Goal: Transaction & Acquisition: Purchase product/service

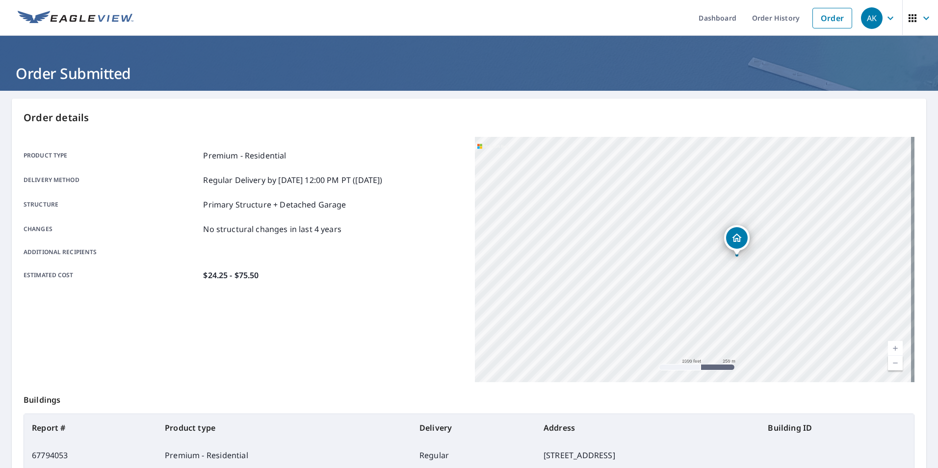
scroll to position [109, 0]
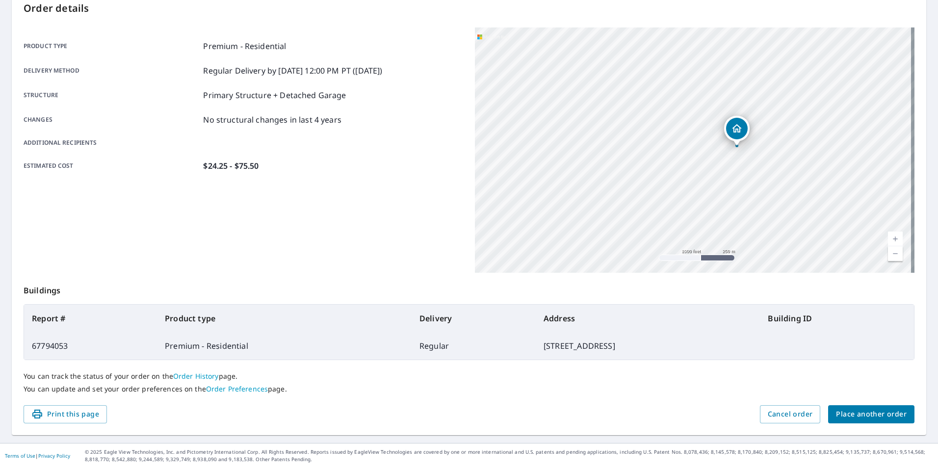
click at [866, 415] on span "Place another order" at bounding box center [871, 414] width 71 height 12
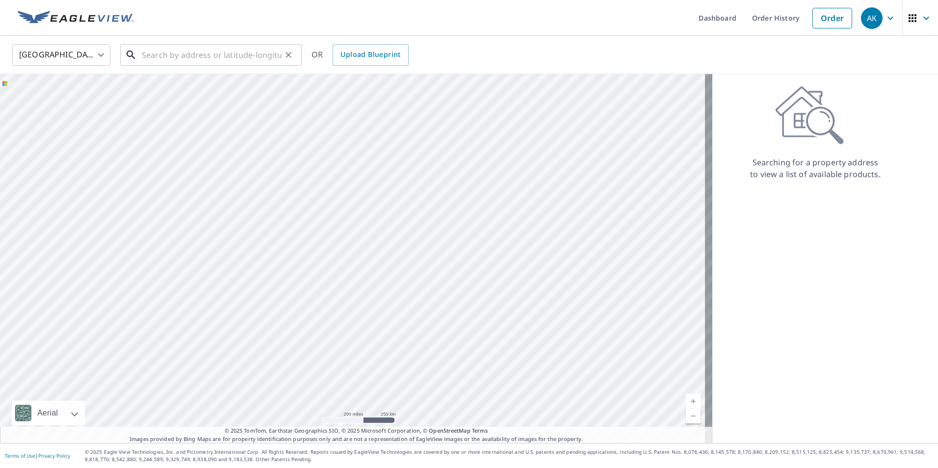
click at [241, 51] on input "text" at bounding box center [212, 54] width 140 height 27
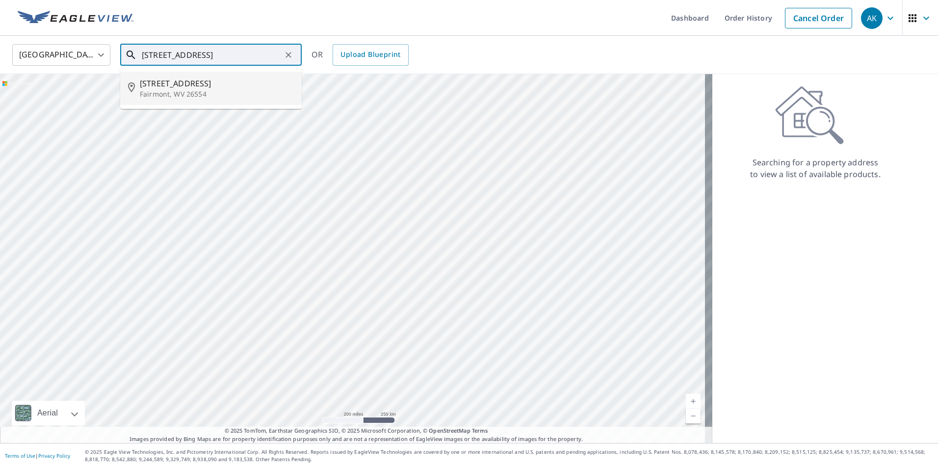
click at [157, 83] on span "[STREET_ADDRESS]" at bounding box center [217, 83] width 154 height 12
type input "[STREET_ADDRESS]"
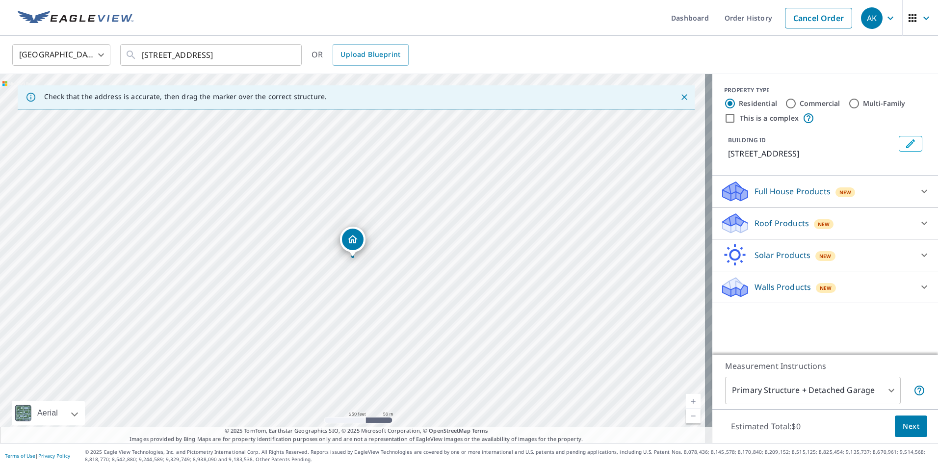
click at [738, 225] on icon at bounding box center [734, 227] width 25 height 12
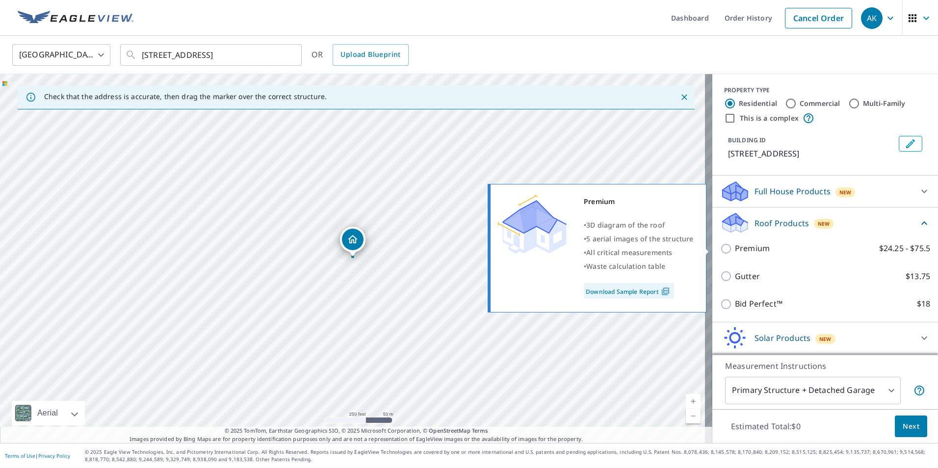
click at [753, 248] on p "Premium" at bounding box center [752, 248] width 35 height 12
click at [735, 248] on input "Premium $24.25 - $75.5" at bounding box center [727, 249] width 15 height 12
checkbox input "true"
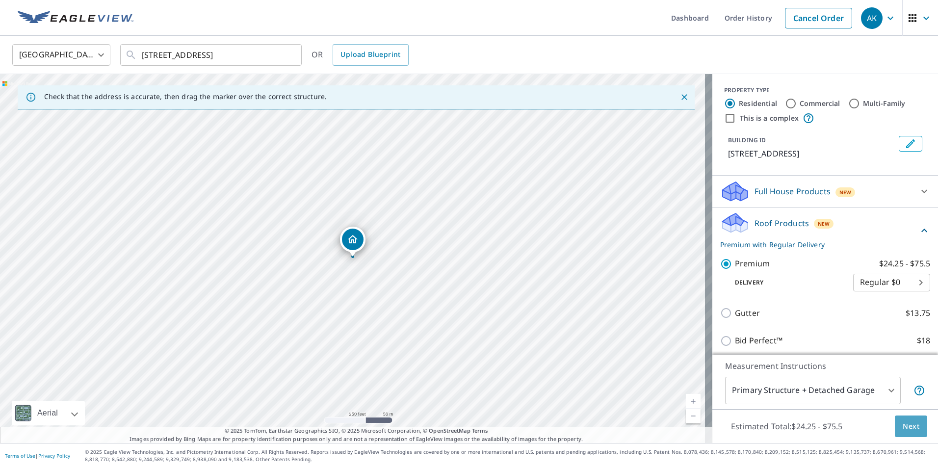
click at [899, 419] on button "Next" at bounding box center [911, 426] width 32 height 22
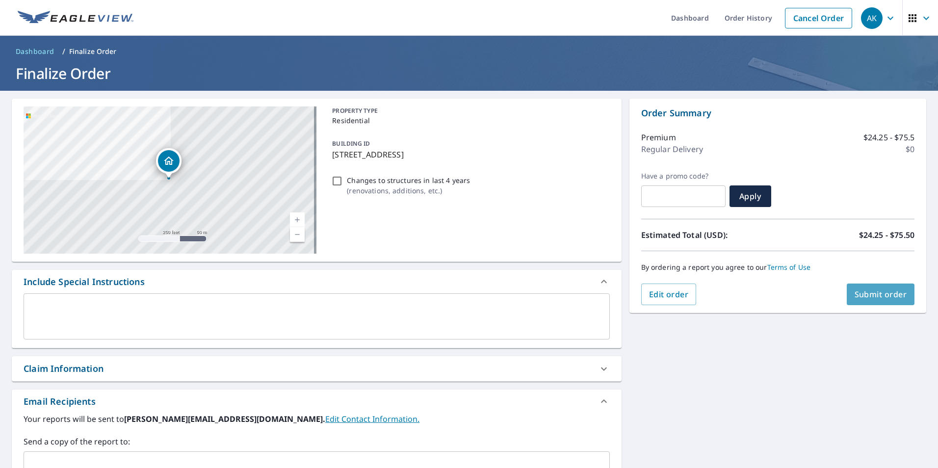
click at [873, 303] on button "Submit order" at bounding box center [880, 294] width 68 height 22
